Goal: Information Seeking & Learning: Learn about a topic

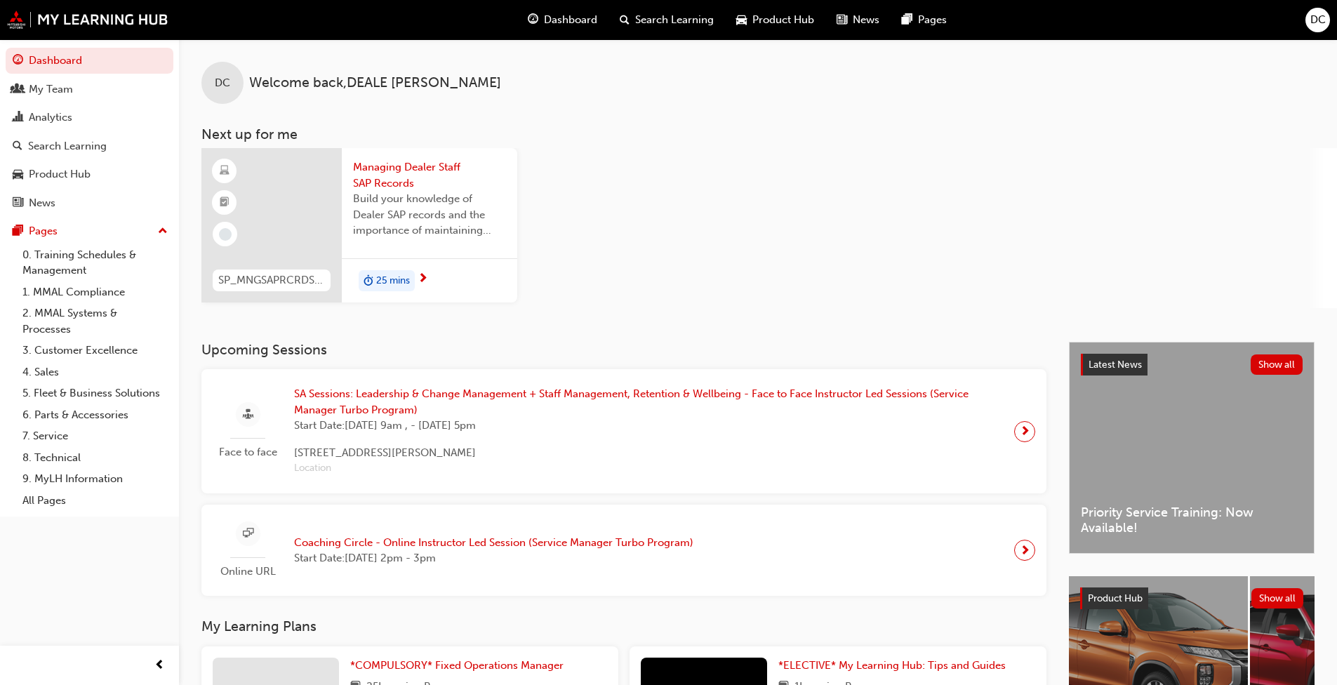
click at [67, 118] on div "Analytics" at bounding box center [51, 118] width 44 height 16
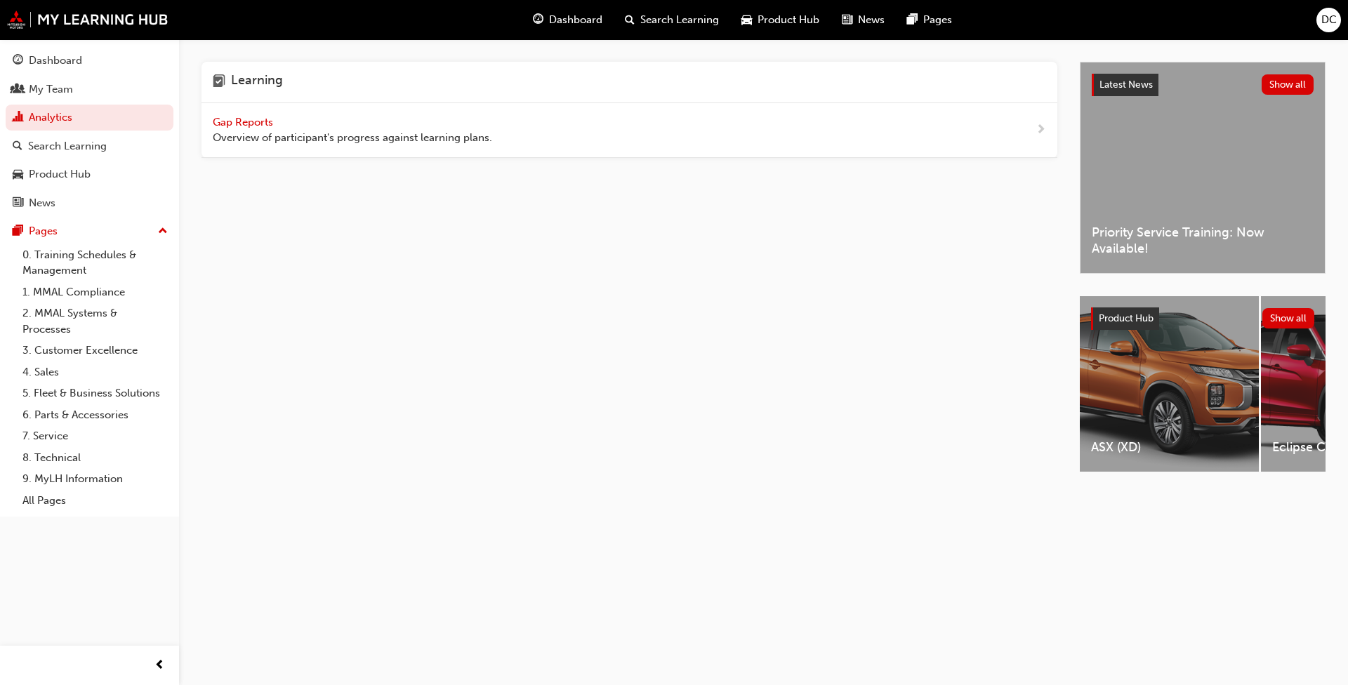
click at [266, 117] on span "Gap Reports" at bounding box center [244, 122] width 63 height 13
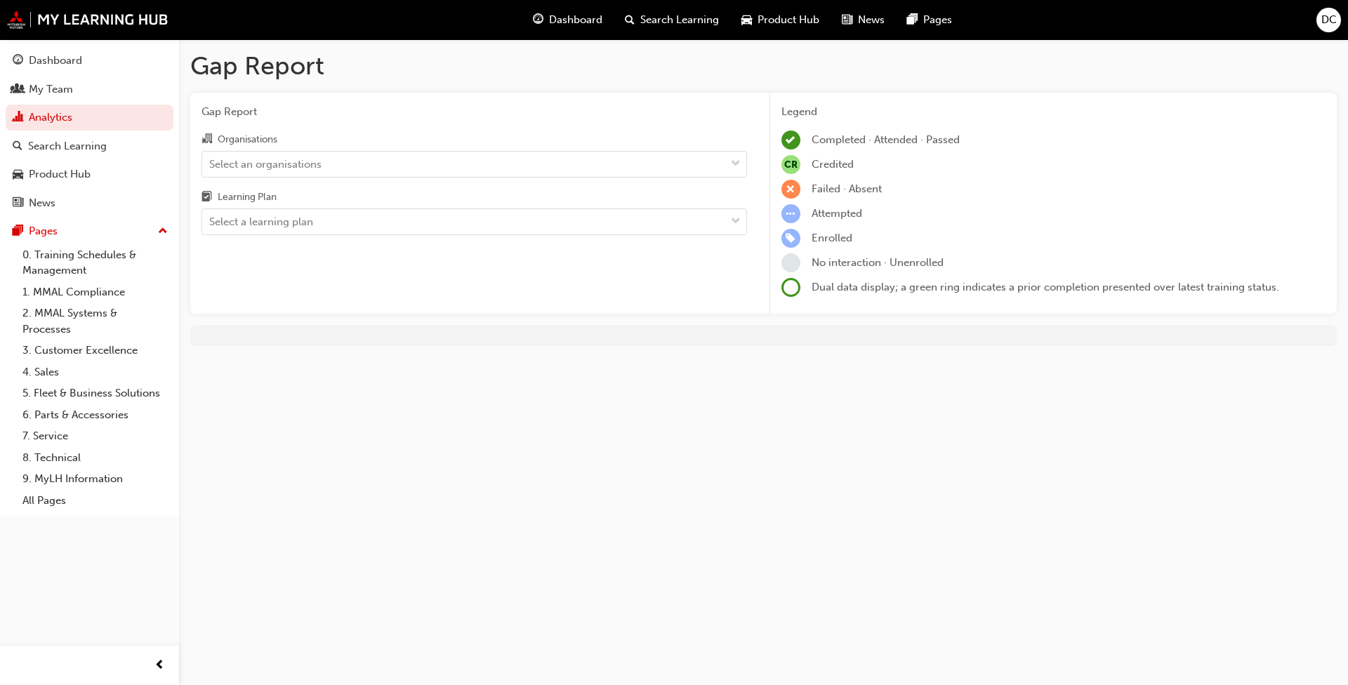
click at [513, 163] on div "Select an organisations" at bounding box center [463, 164] width 523 height 25
click at [211, 163] on input "Organisations Select an organisations" at bounding box center [209, 163] width 1 height 12
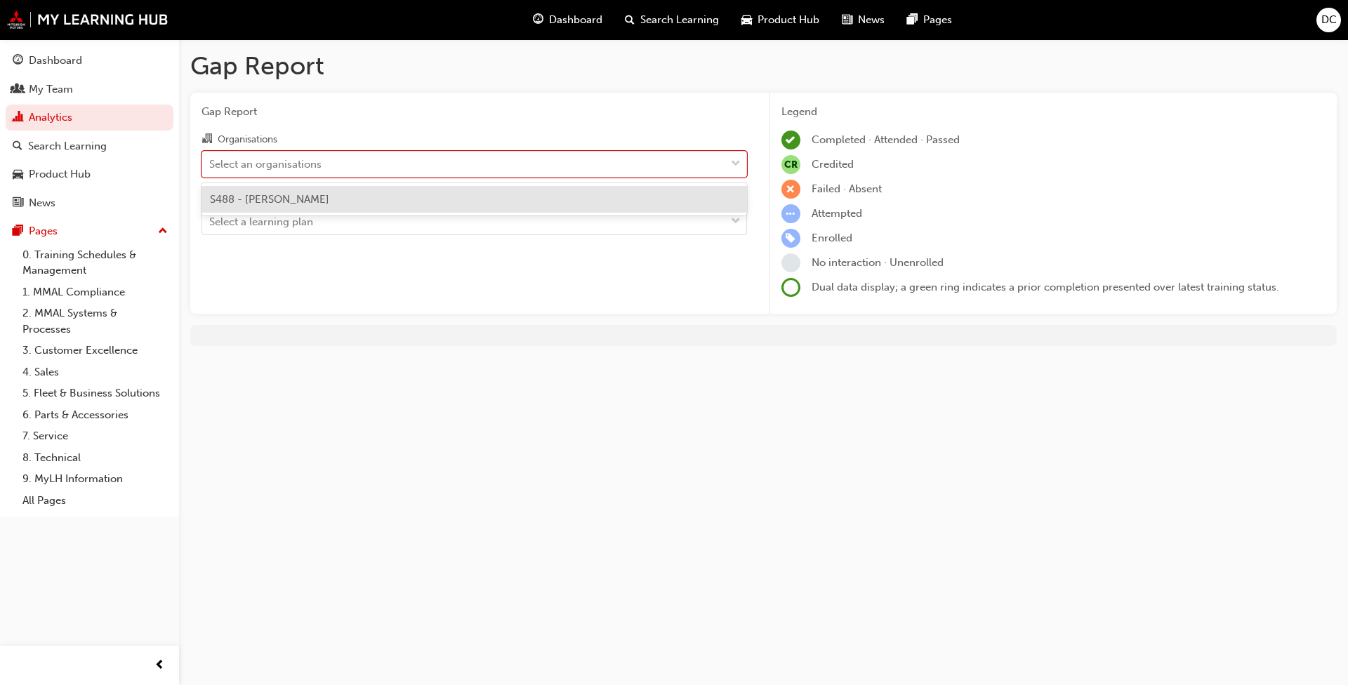
click at [341, 199] on div "S488 - [PERSON_NAME]" at bounding box center [473, 199] width 545 height 27
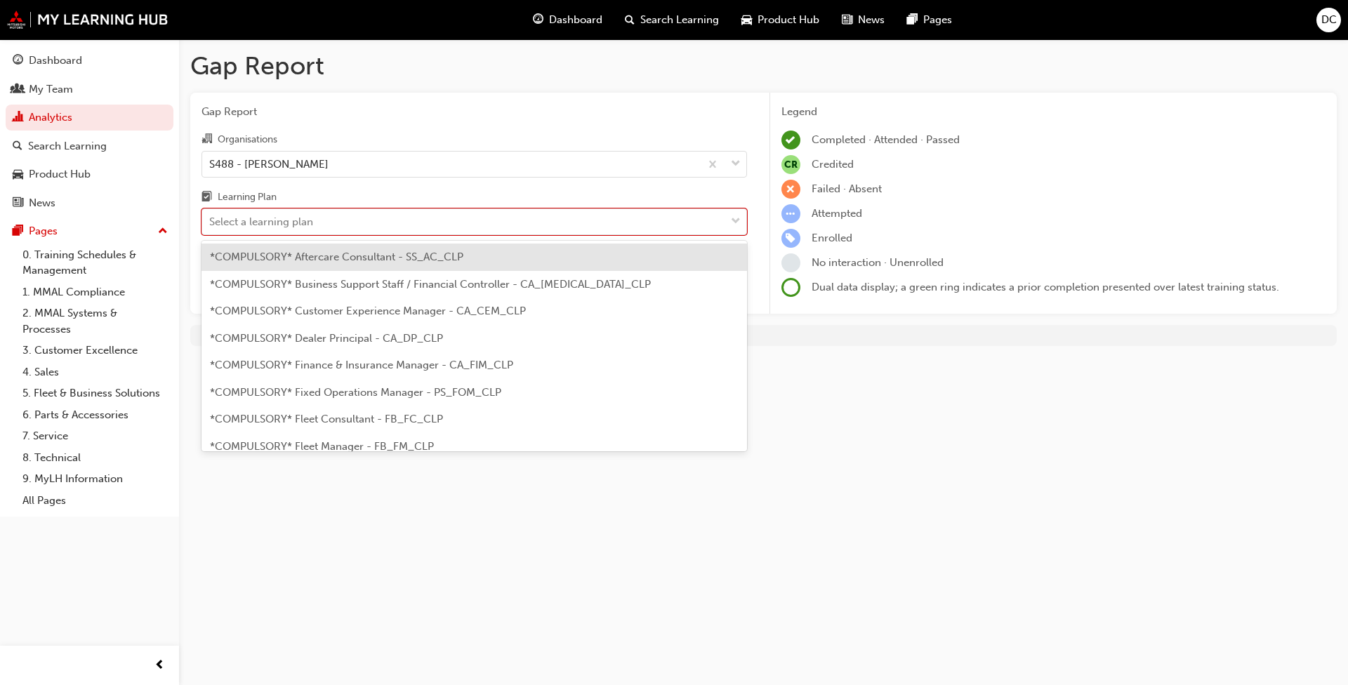
click at [370, 225] on div "Select a learning plan" at bounding box center [463, 222] width 523 height 25
click at [211, 225] on input "Learning Plan option *COMPULSORY* Aftercare Consultant - SS_AC_CLP focused, 1 o…" at bounding box center [209, 222] width 1 height 12
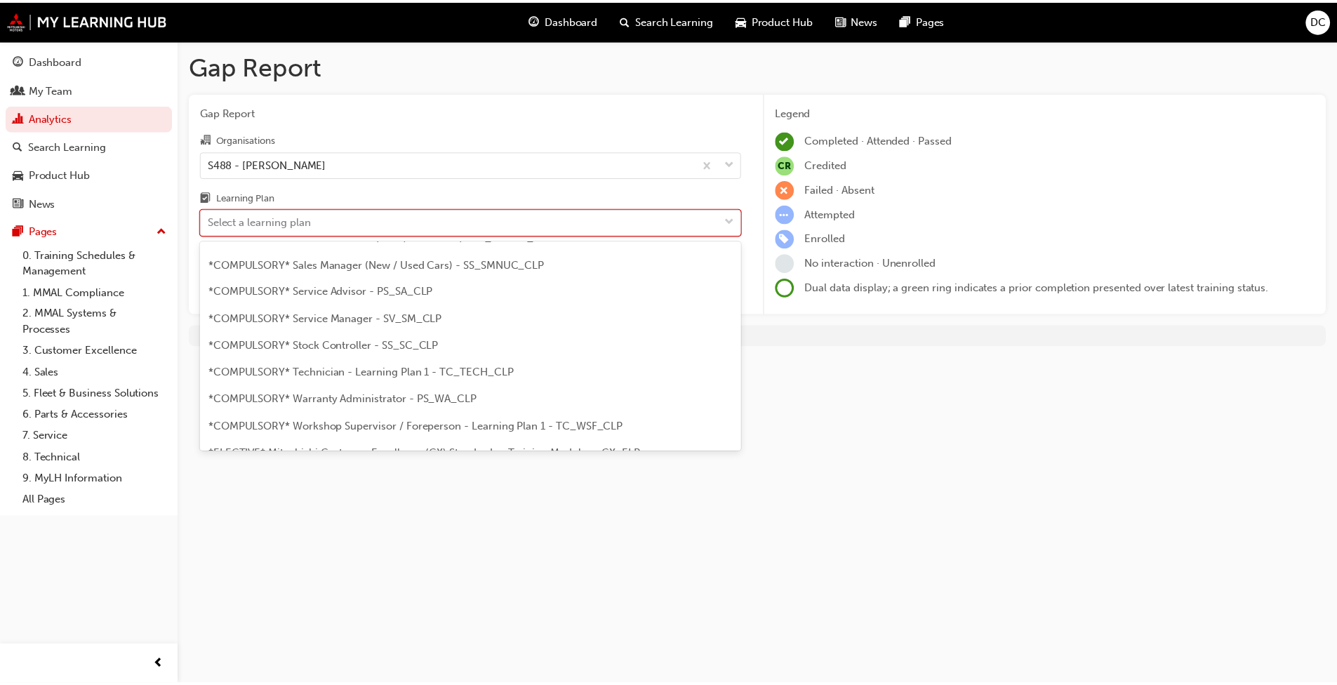
scroll to position [491, 0]
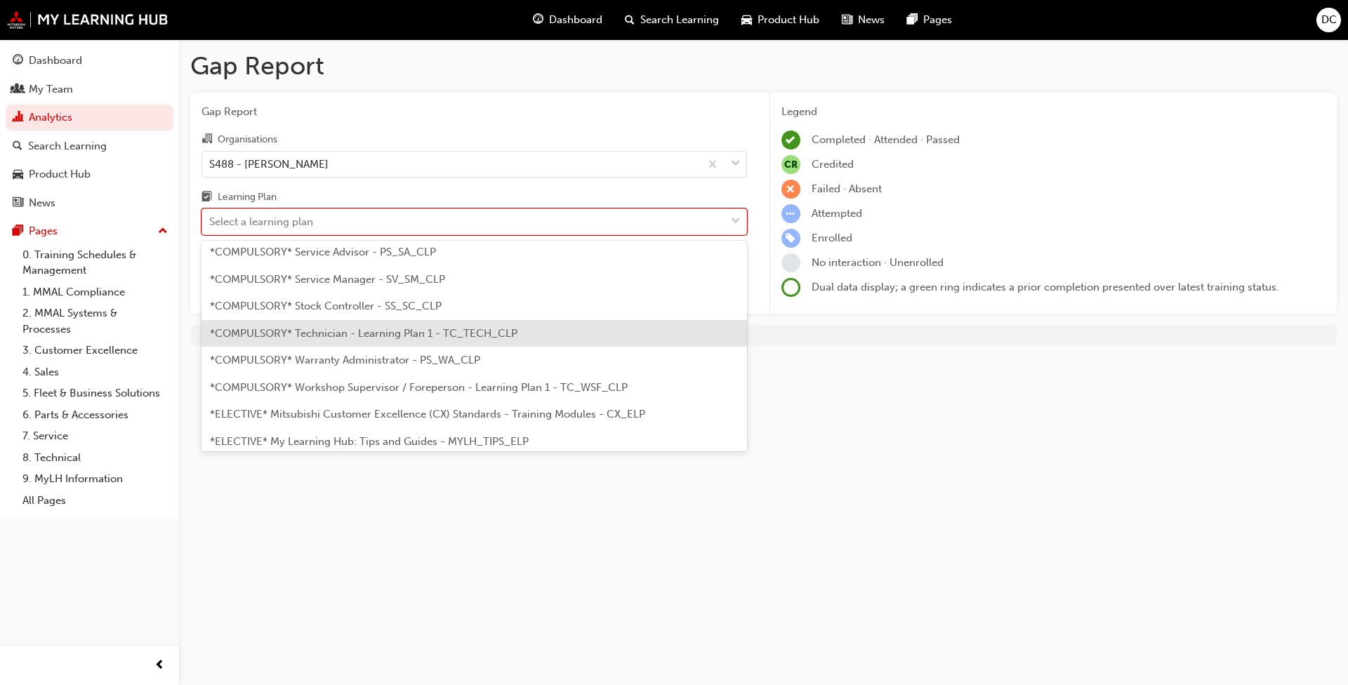
click at [349, 330] on span "*COMPULSORY* Technician - Learning Plan 1 - TC_TECH_CLP" at bounding box center [363, 333] width 307 height 13
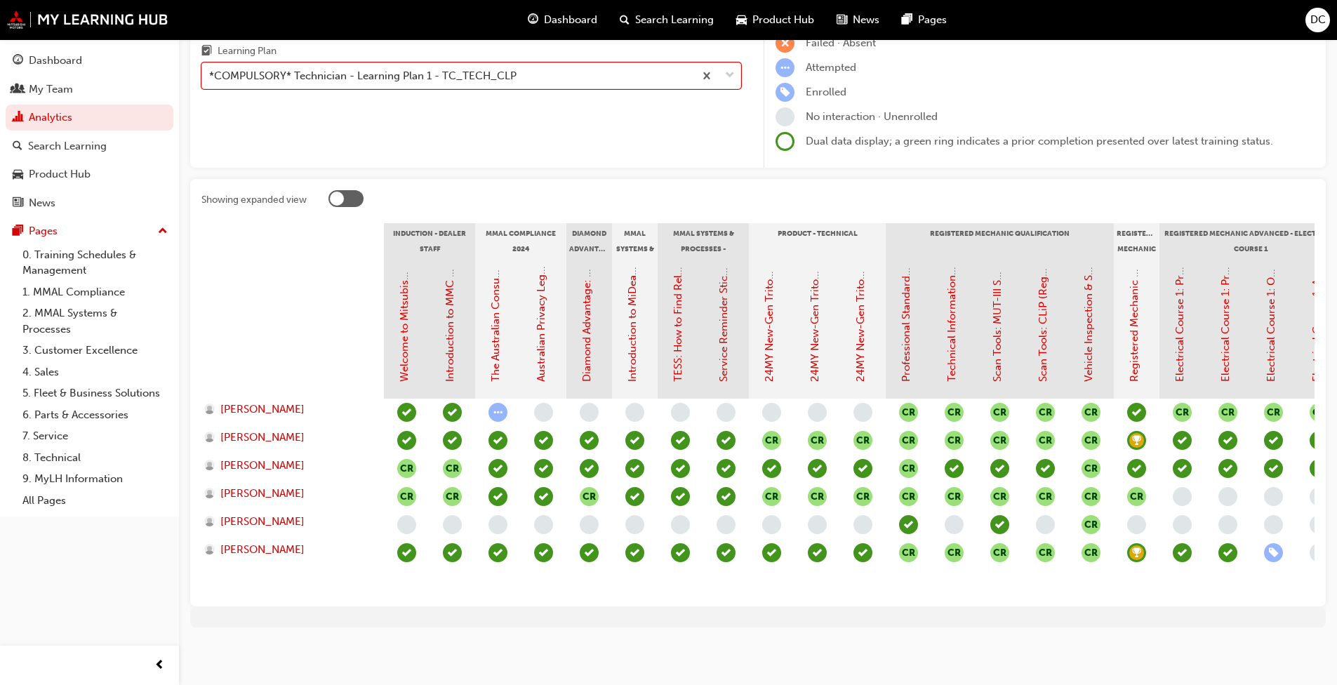
scroll to position [0, 70]
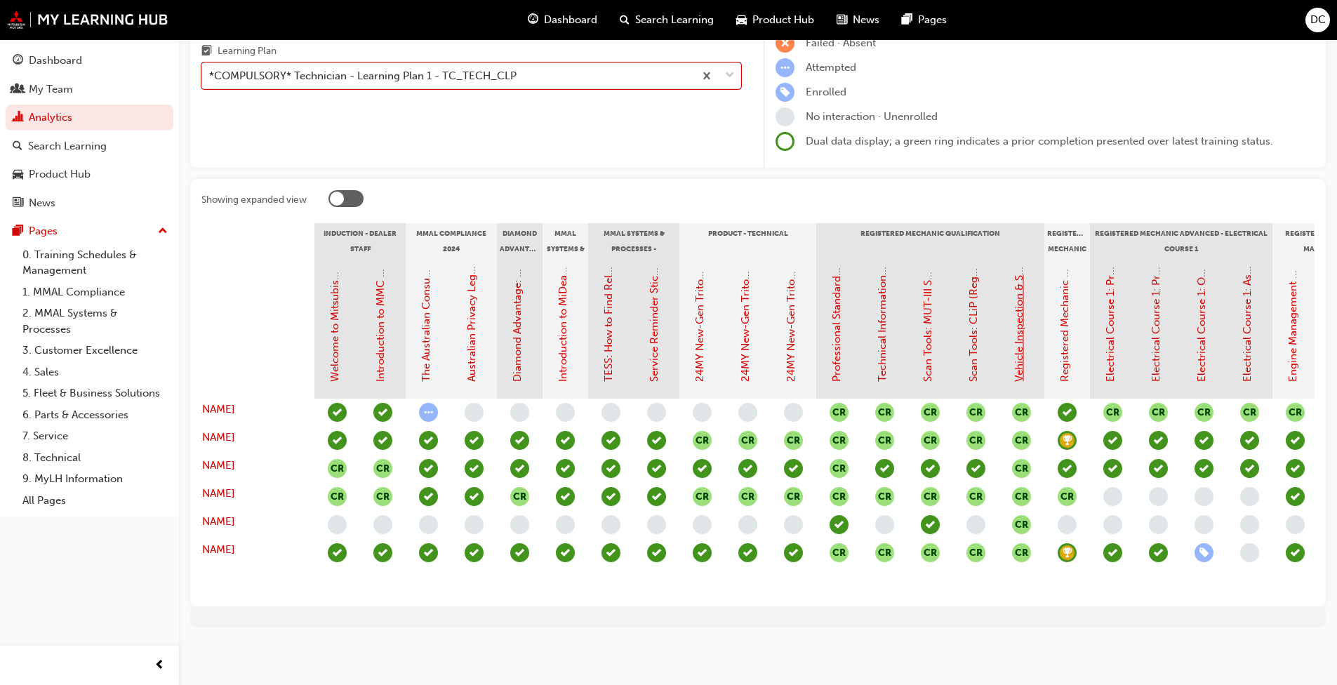
click at [701, 365] on link "Vehicle Inspection & Servicing (Registered Mechanic Qualification)" at bounding box center [1019, 220] width 13 height 324
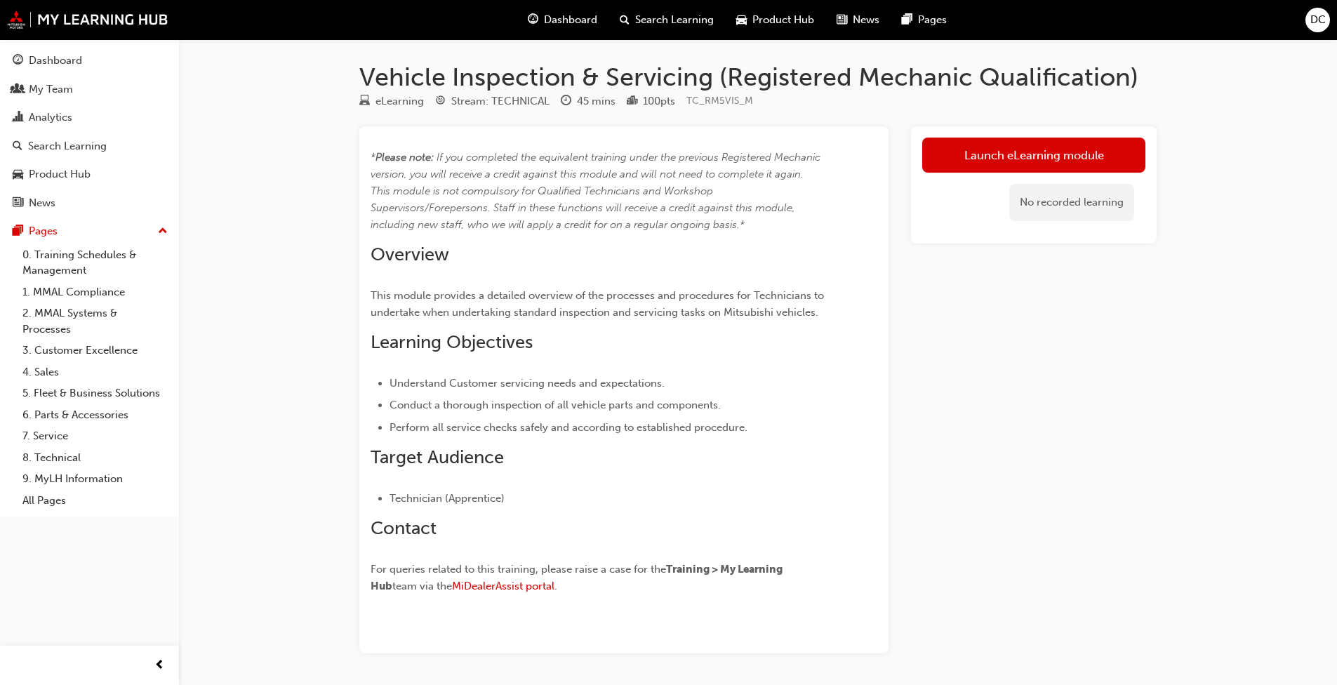
scroll to position [48, 0]
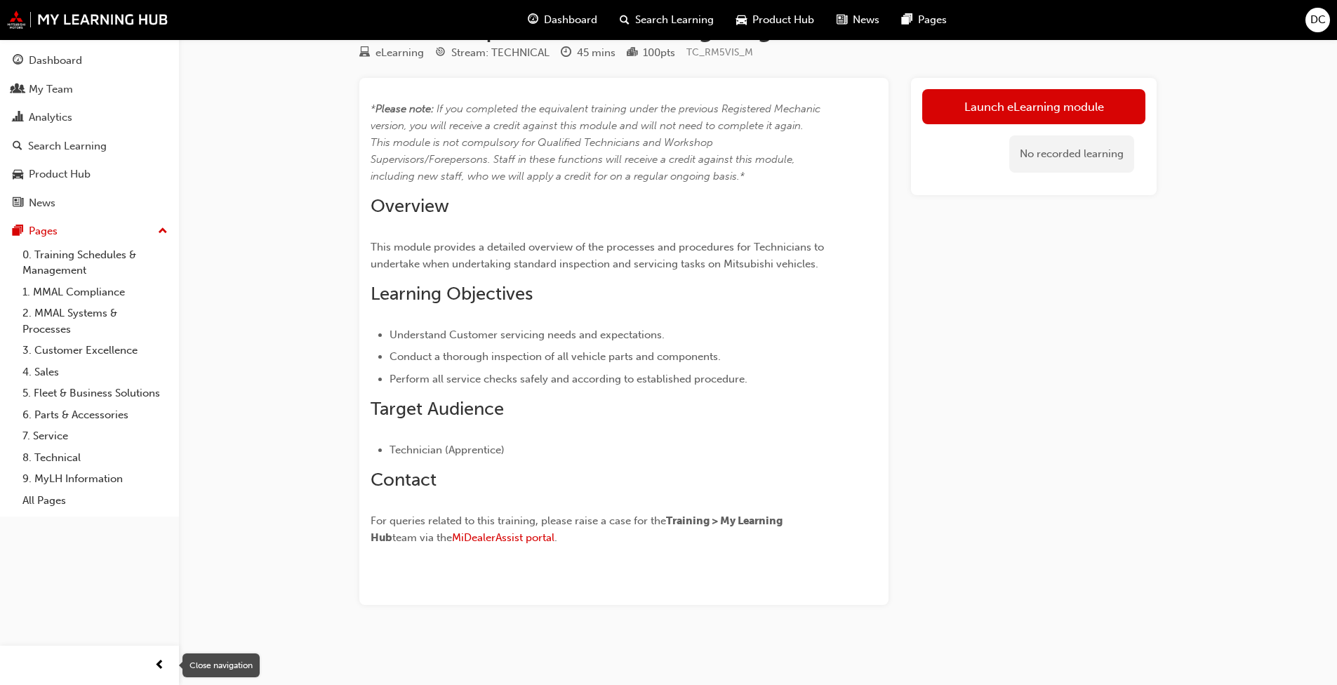
click at [161, 526] on span "prev-icon" at bounding box center [159, 666] width 11 height 18
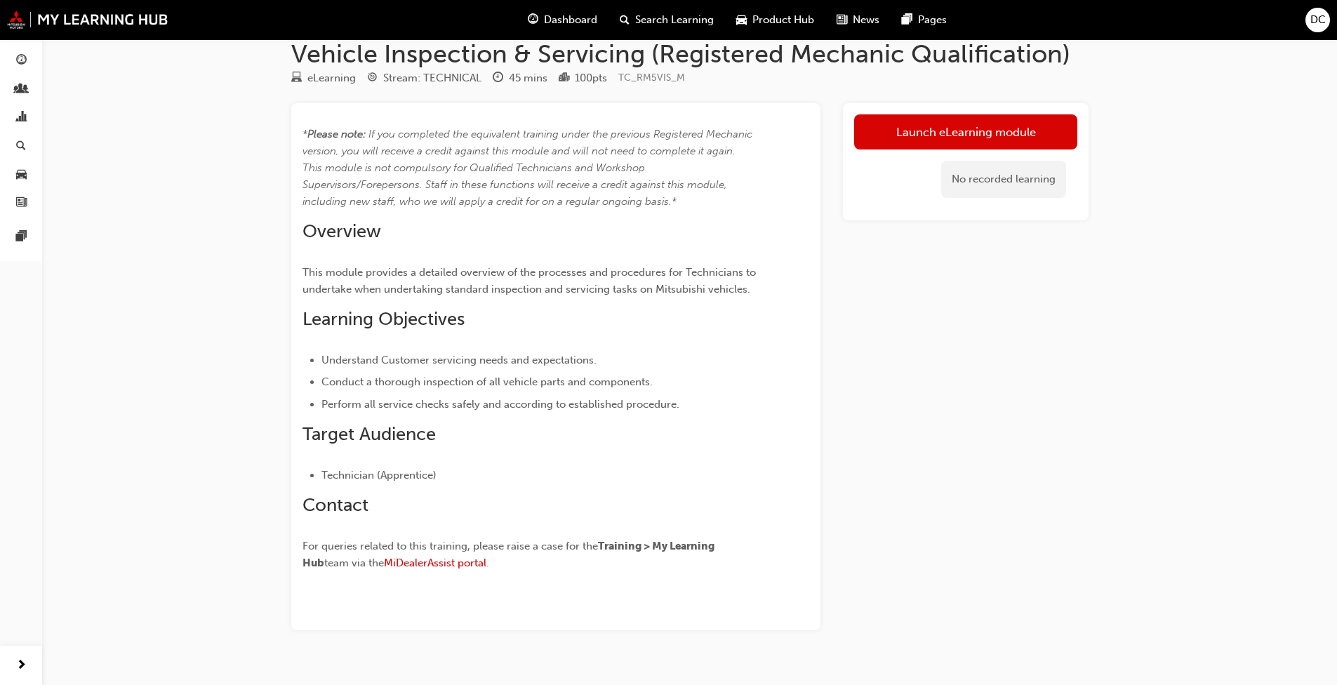
scroll to position [0, 0]
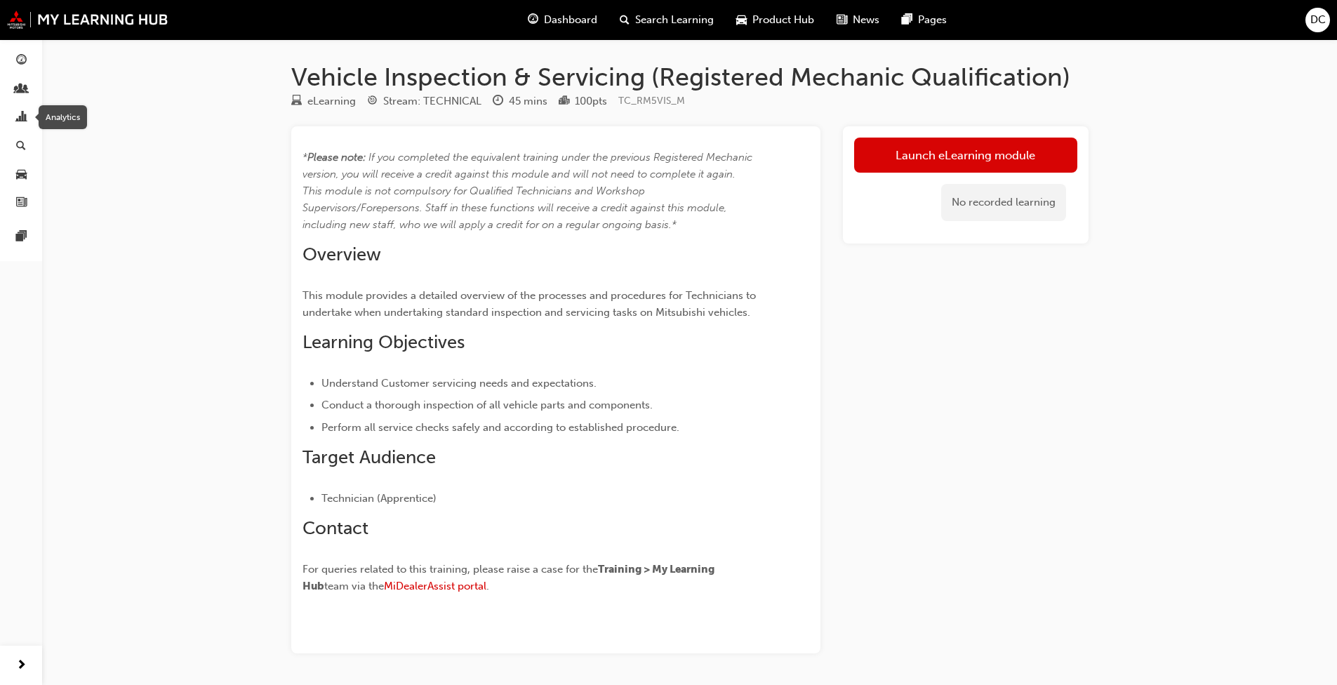
click at [13, 122] on div "button" at bounding box center [21, 118] width 17 height 18
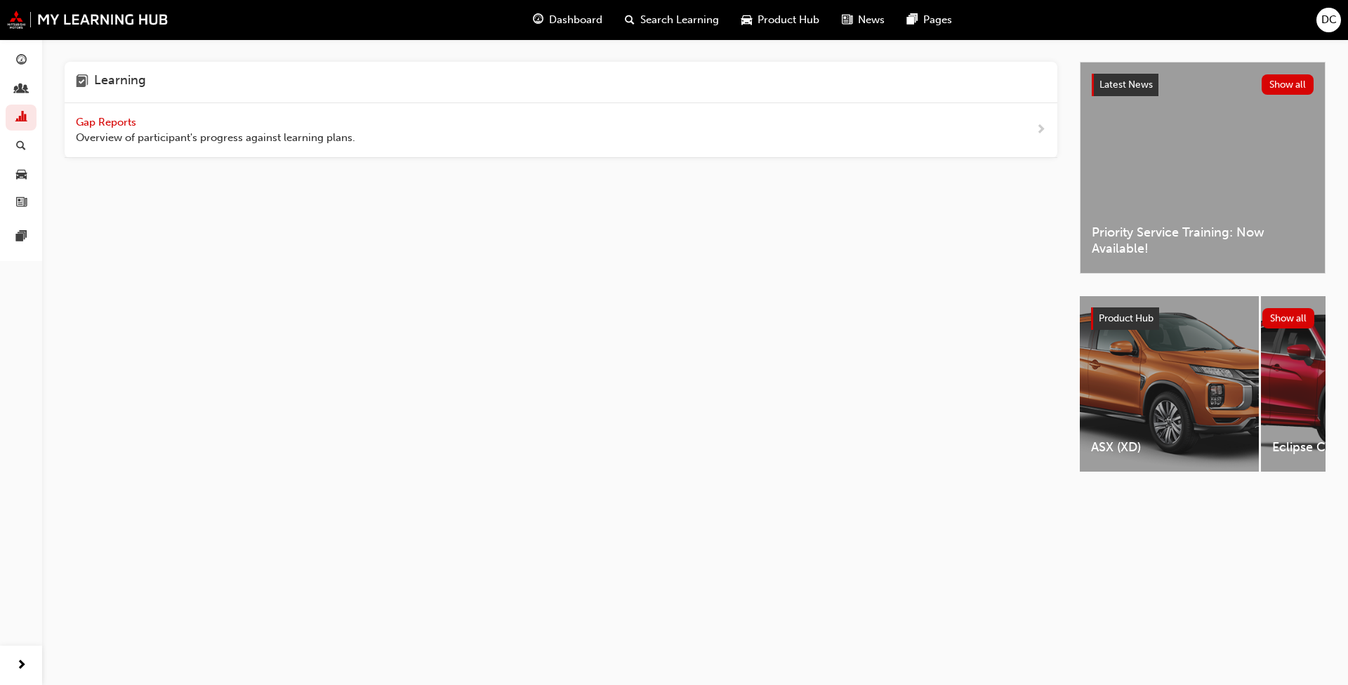
click at [122, 120] on span "Gap Reports" at bounding box center [107, 122] width 63 height 13
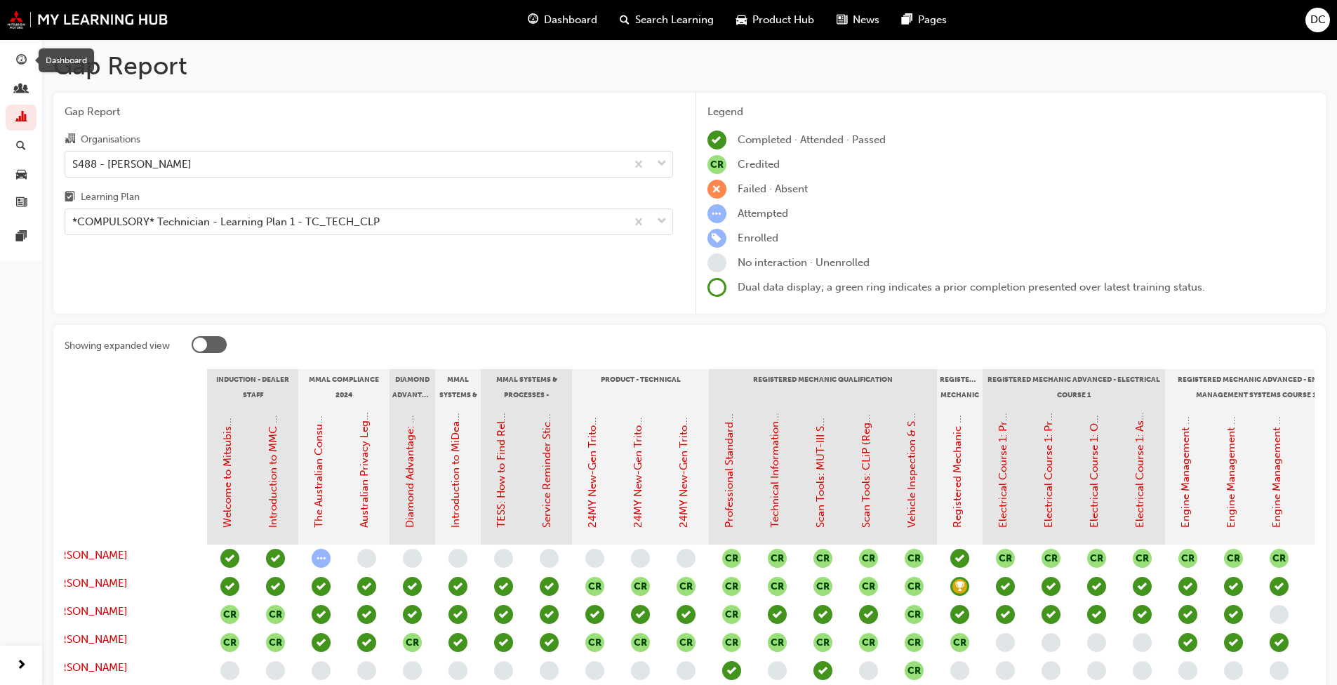
click at [22, 60] on span "guage-icon" at bounding box center [21, 61] width 11 height 13
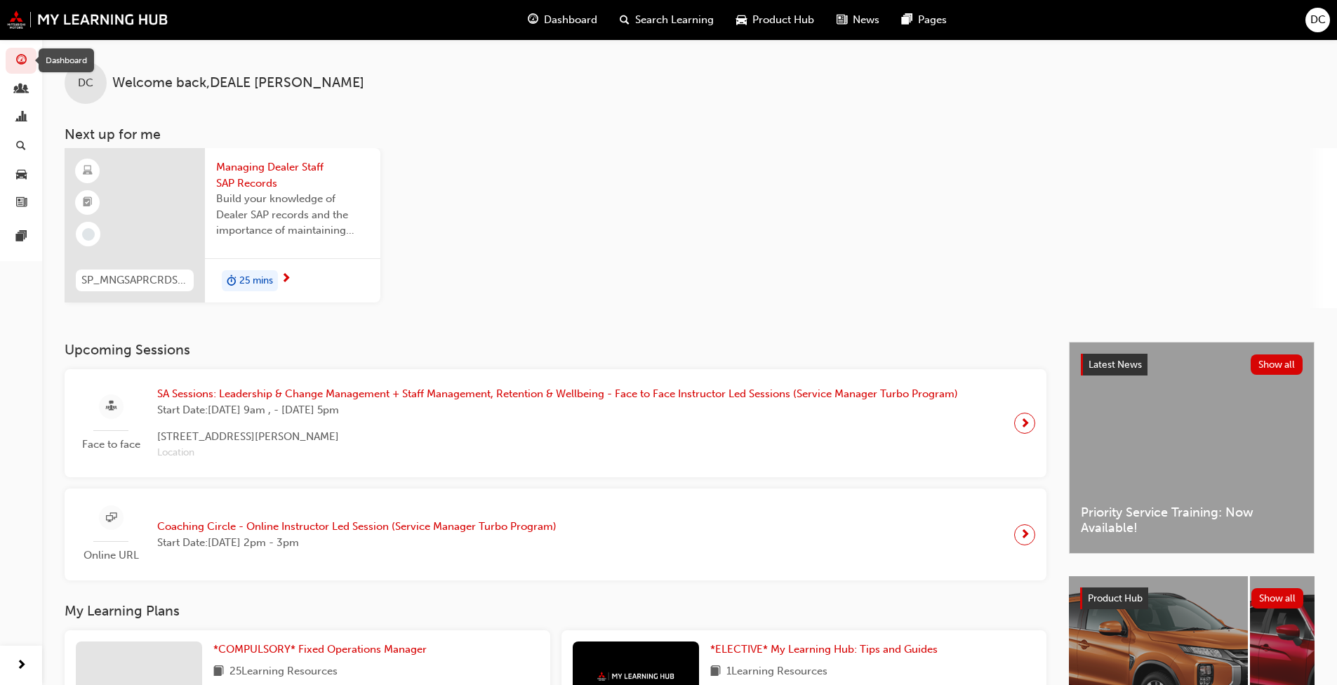
click at [23, 64] on span "guage-icon" at bounding box center [21, 61] width 11 height 13
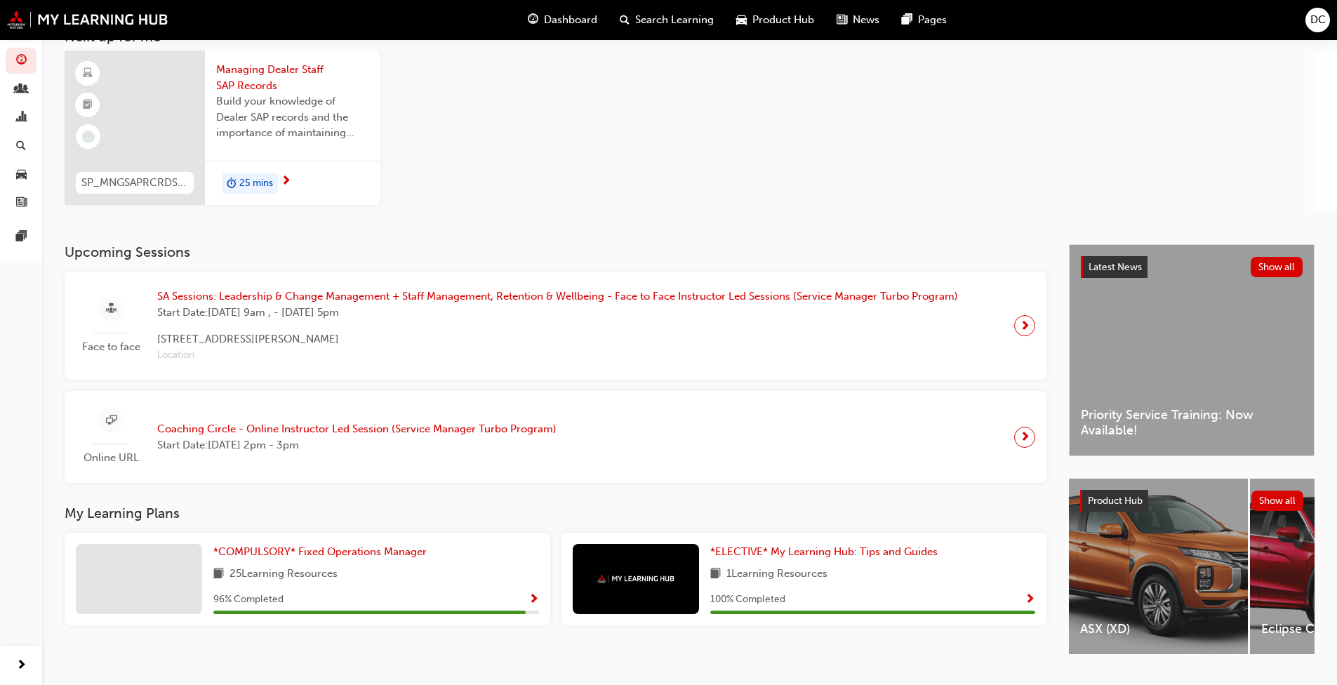
scroll to position [133, 0]
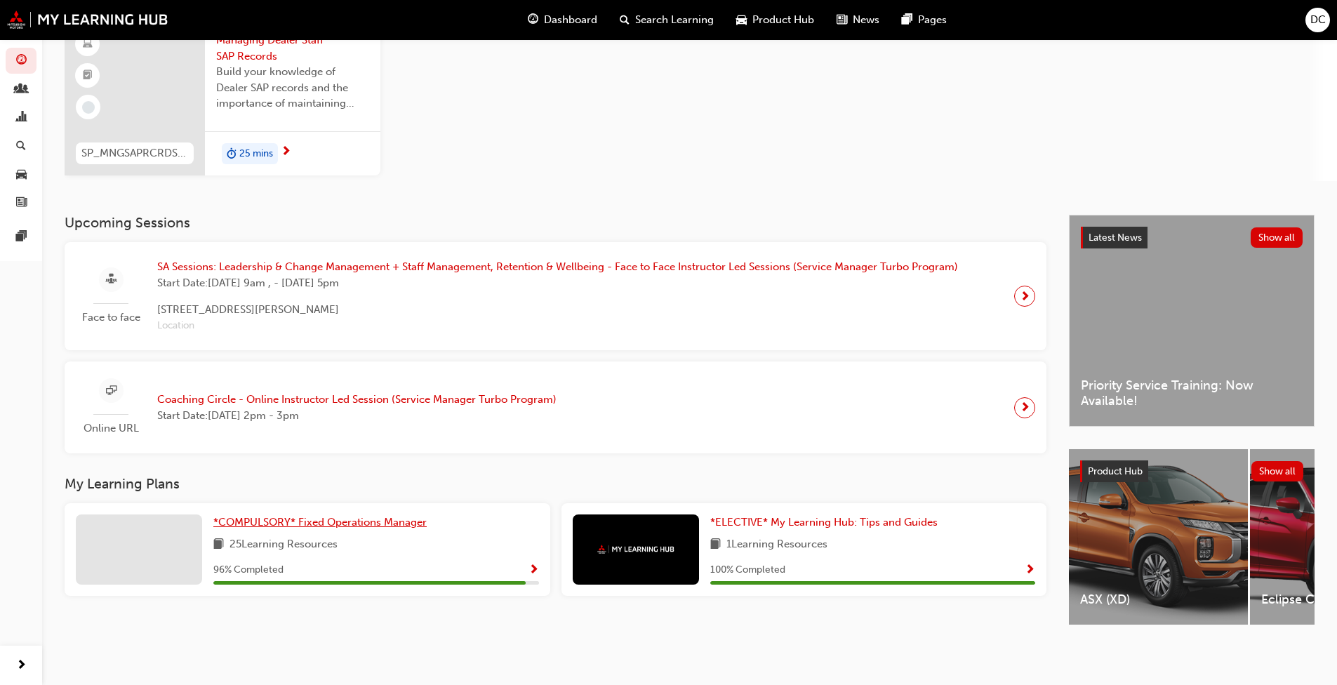
click at [234, 519] on span "*COMPULSORY* Fixed Operations Manager" at bounding box center [319, 522] width 213 height 13
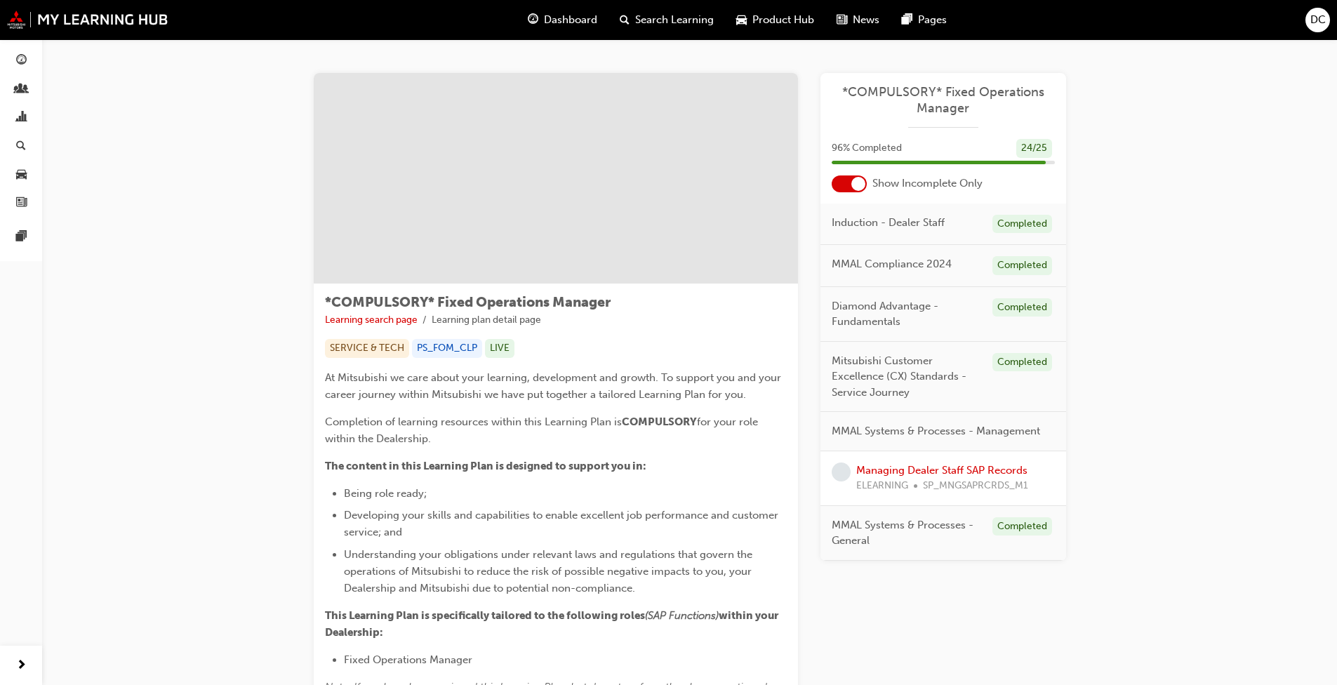
click at [701, 185] on div at bounding box center [859, 184] width 14 height 14
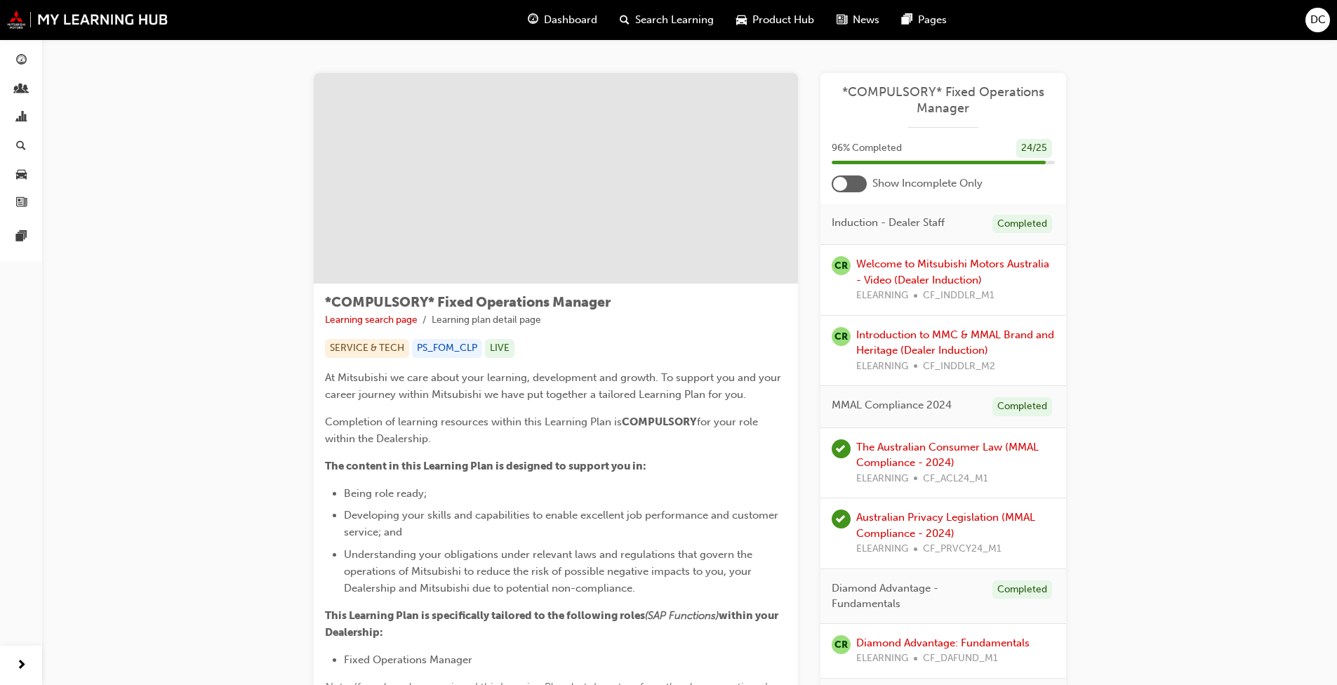
click at [701, 185] on div at bounding box center [840, 184] width 14 height 14
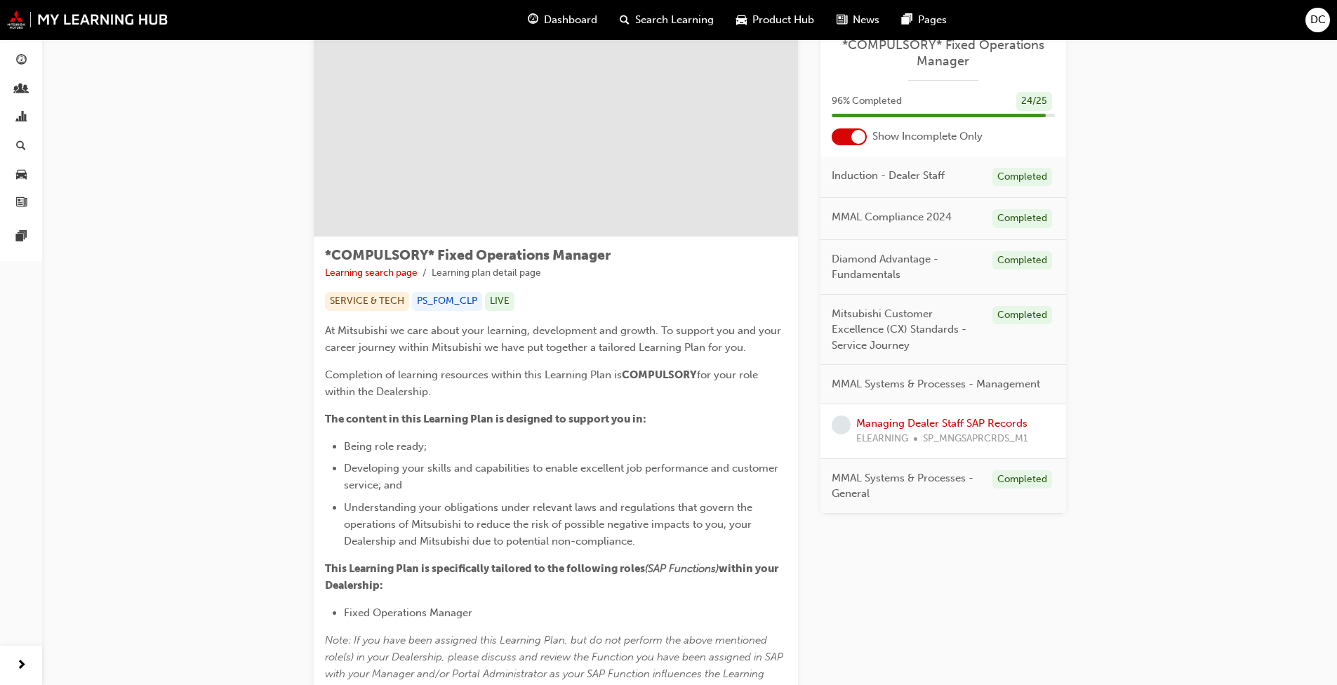
scroll to position [70, 0]
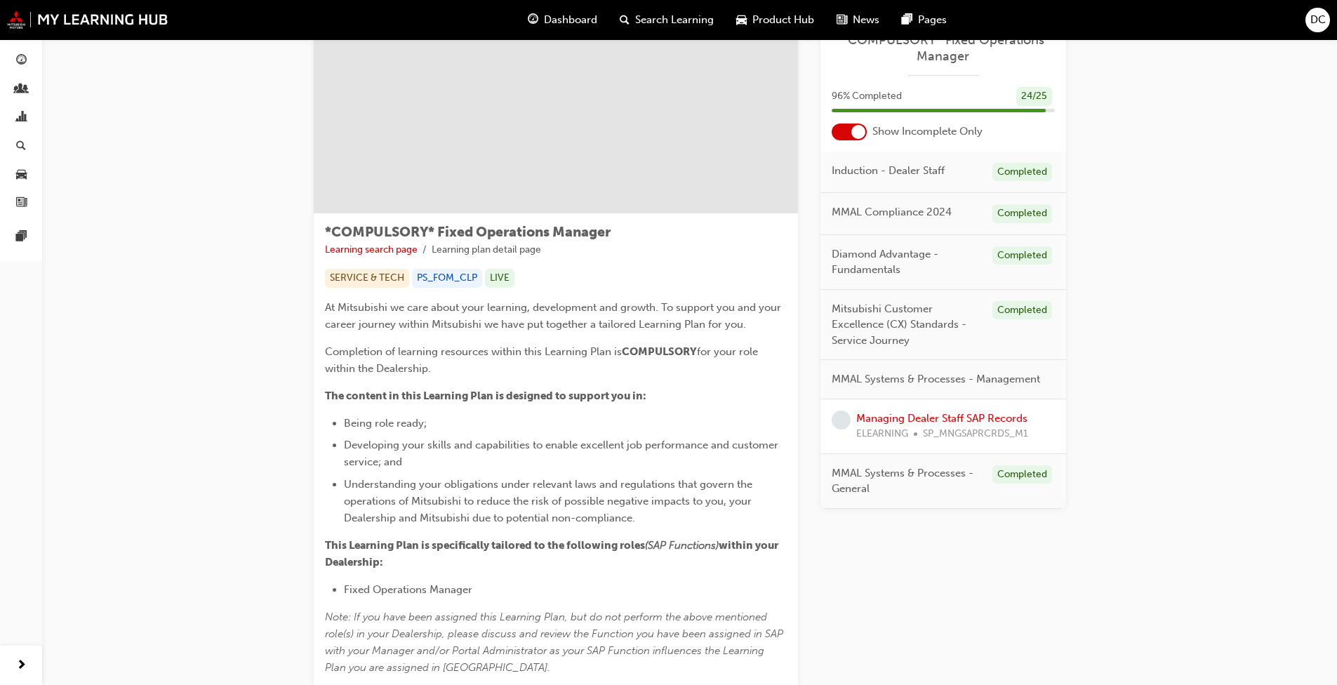
click at [701, 128] on div at bounding box center [859, 132] width 14 height 14
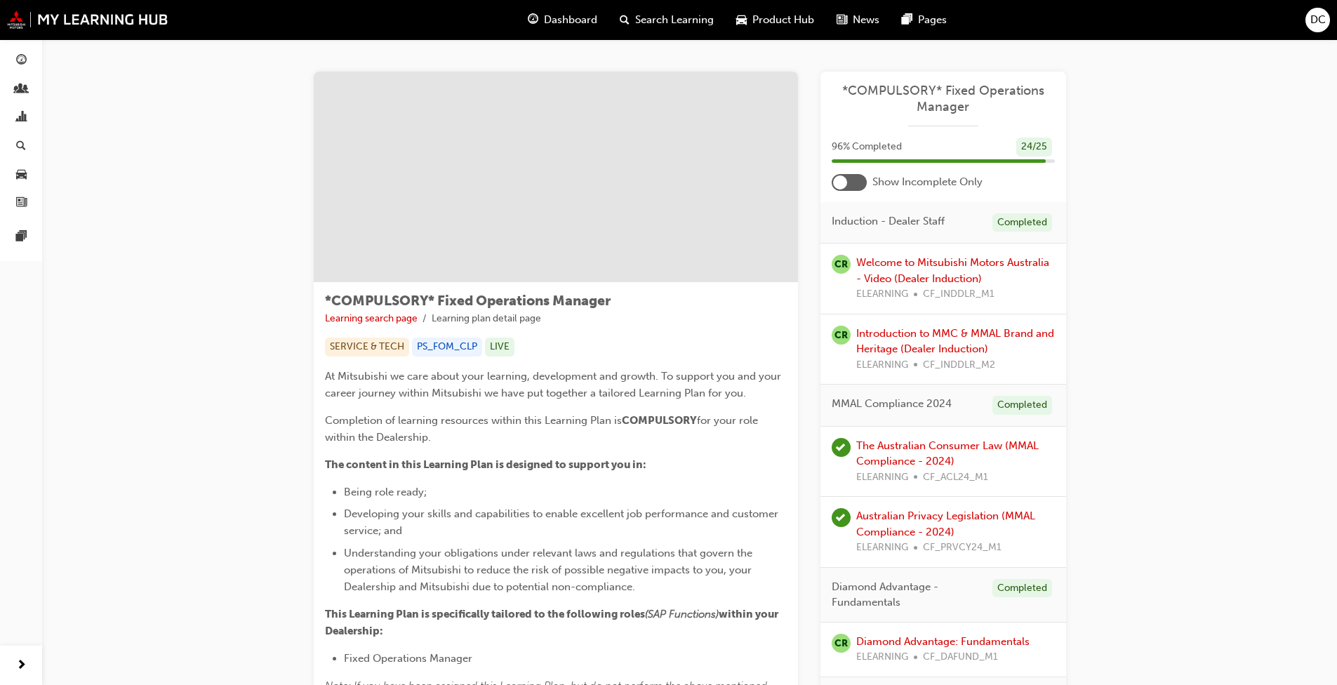
scroll to position [0, 0]
click at [701, 183] on div at bounding box center [840, 184] width 14 height 14
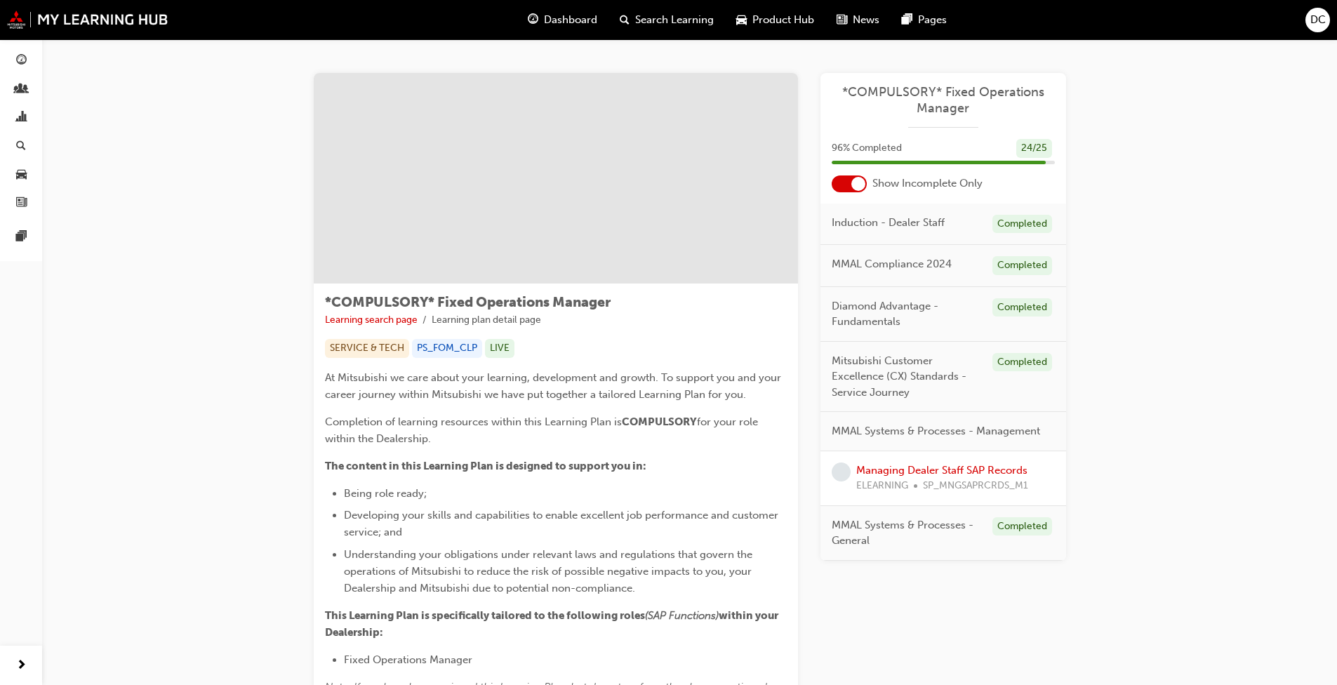
click at [552, 23] on span "Dashboard" at bounding box center [570, 20] width 53 height 16
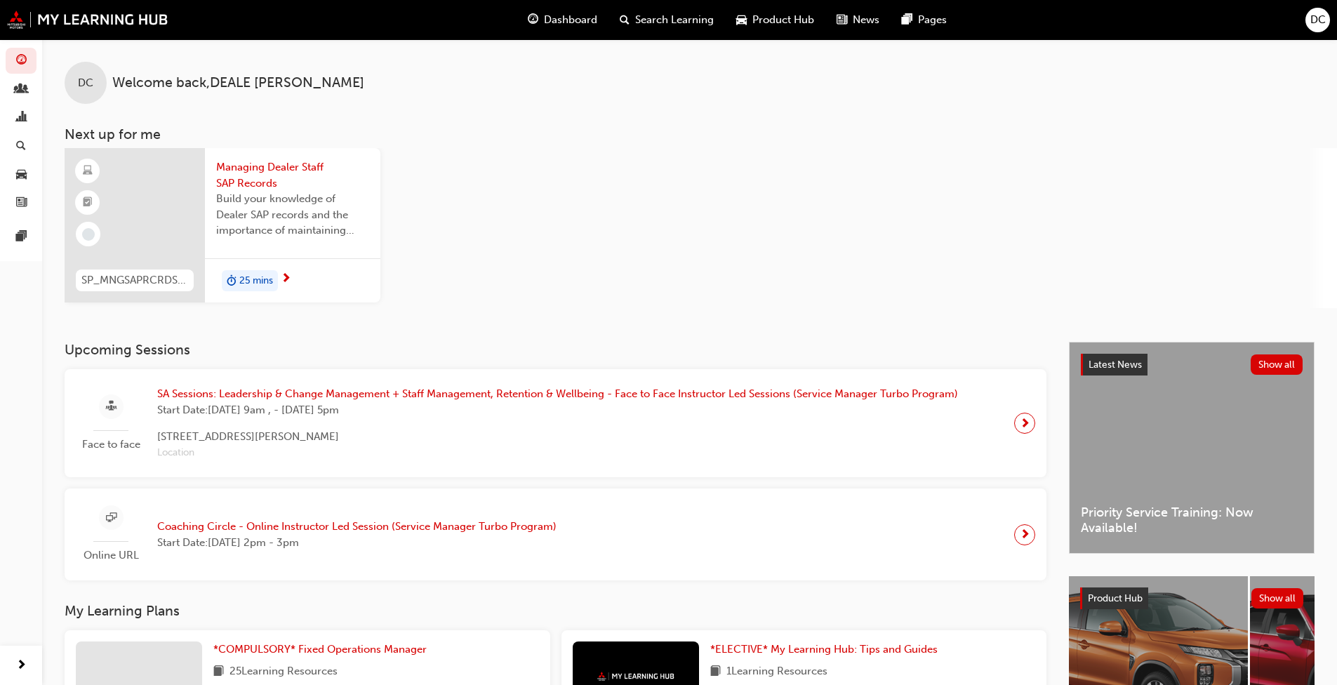
click at [701, 22] on span "Product Hub" at bounding box center [784, 20] width 62 height 16
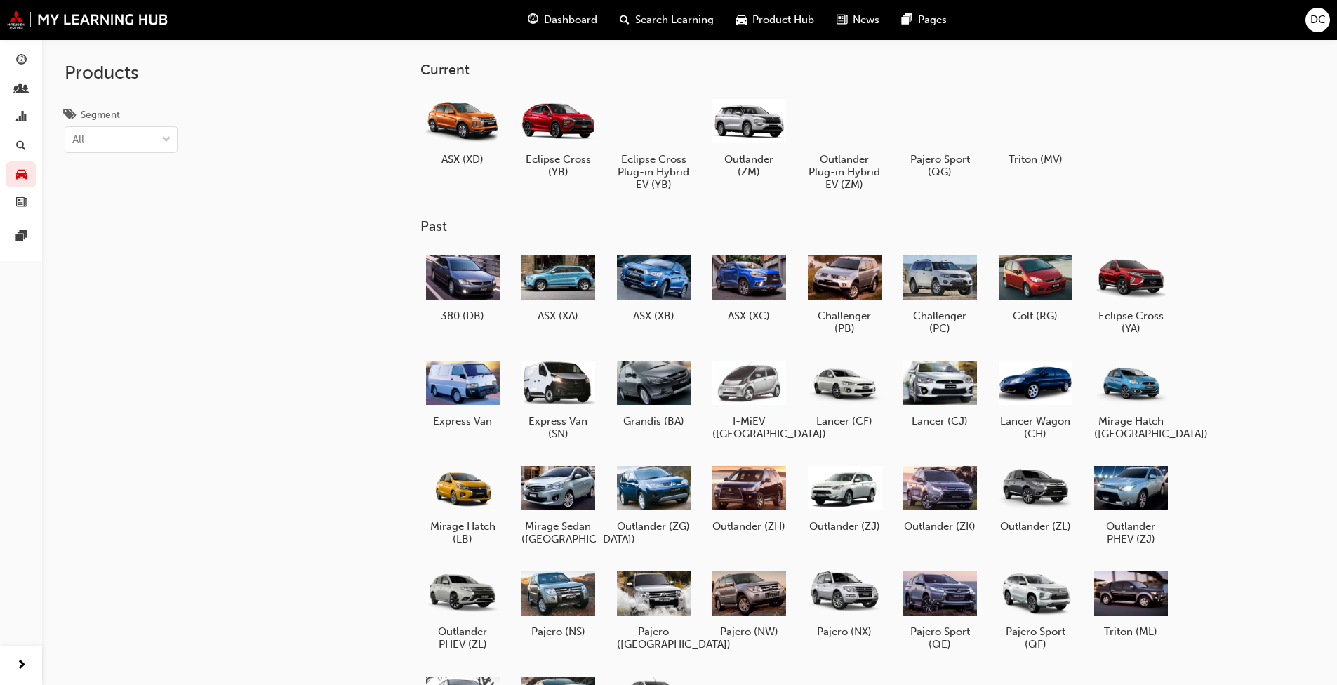
click at [572, 22] on span "Dashboard" at bounding box center [570, 20] width 53 height 16
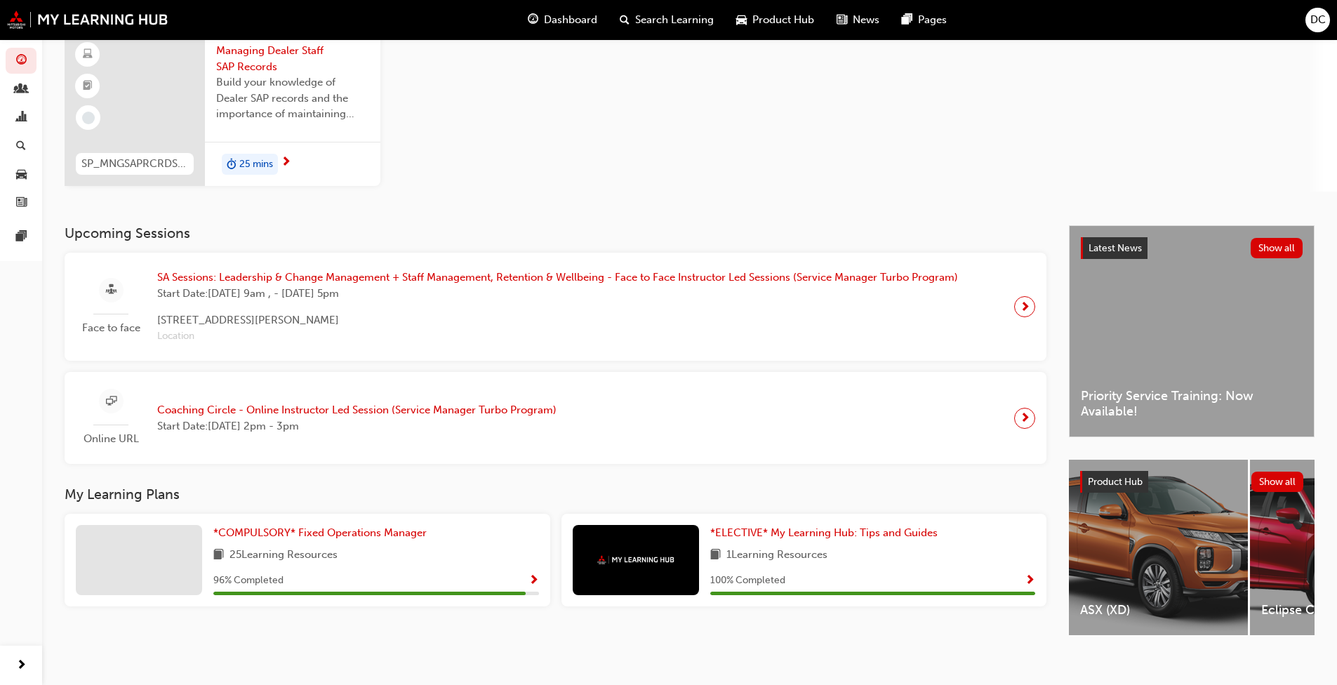
scroll to position [133, 0]
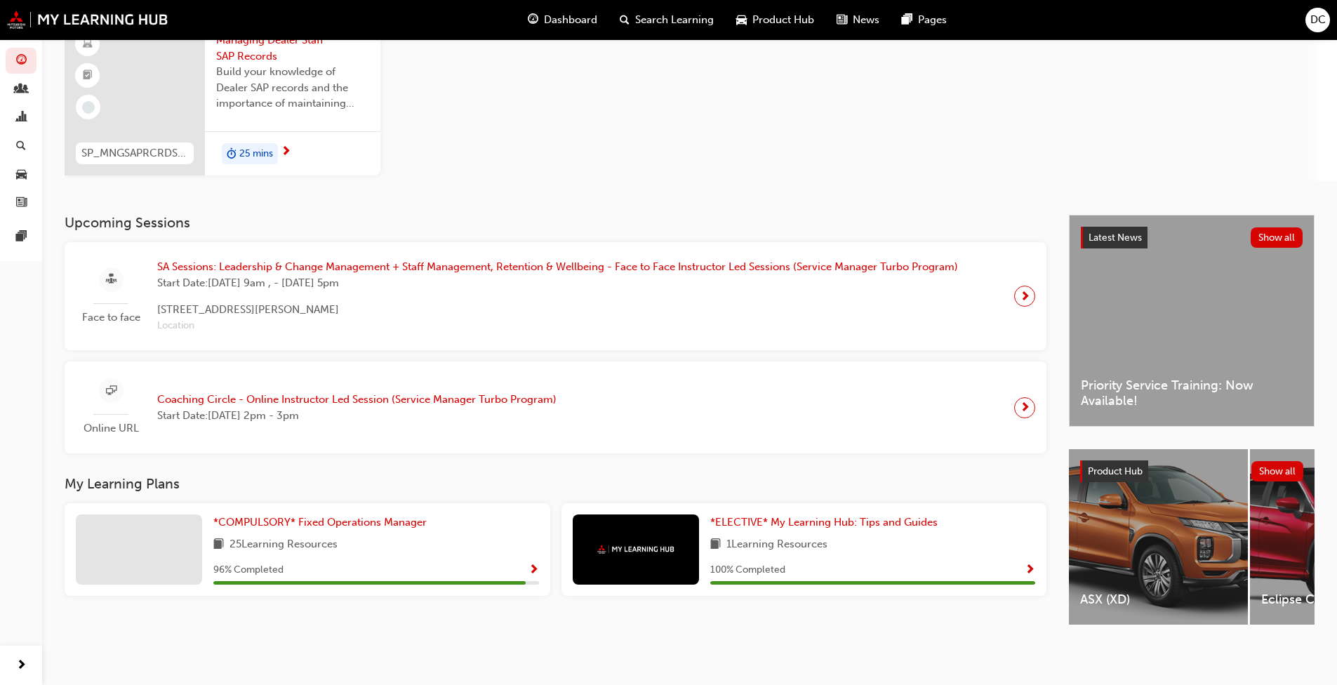
click at [545, 18] on span "Dashboard" at bounding box center [570, 20] width 53 height 16
click at [675, 18] on span "Search Learning" at bounding box center [674, 20] width 79 height 16
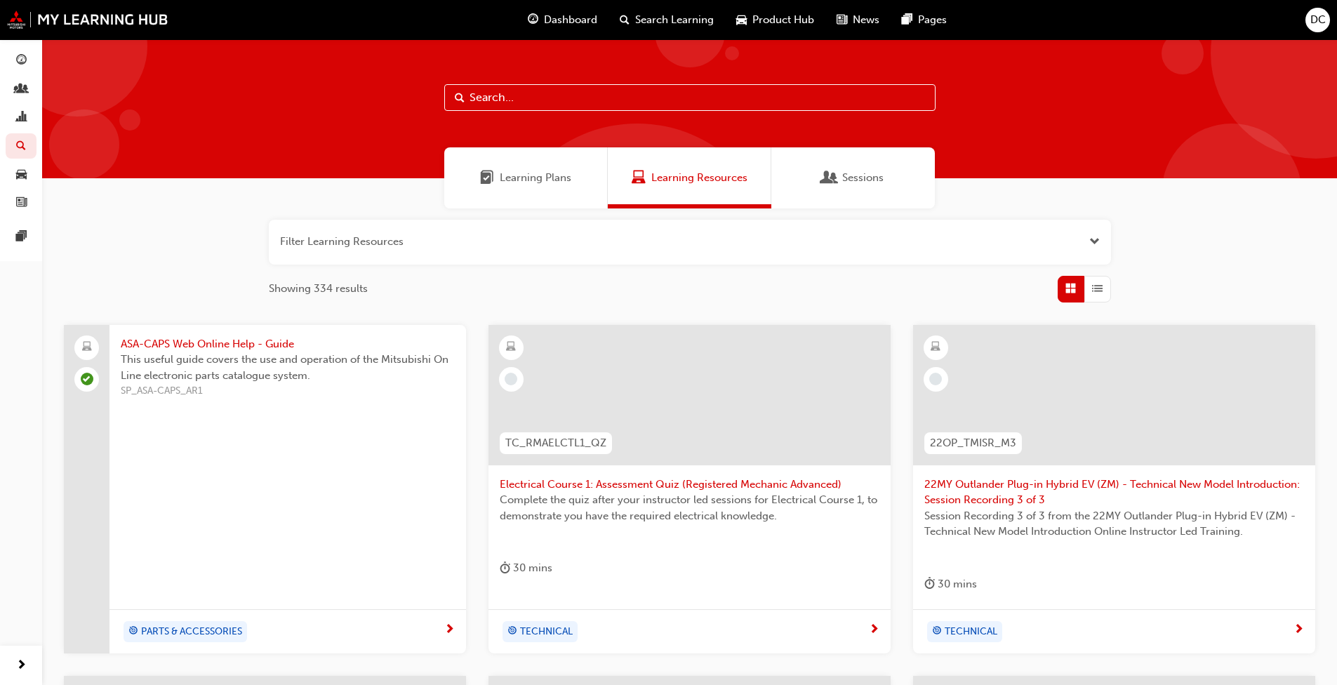
scroll to position [70, 0]
